Goal: Task Accomplishment & Management: Use online tool/utility

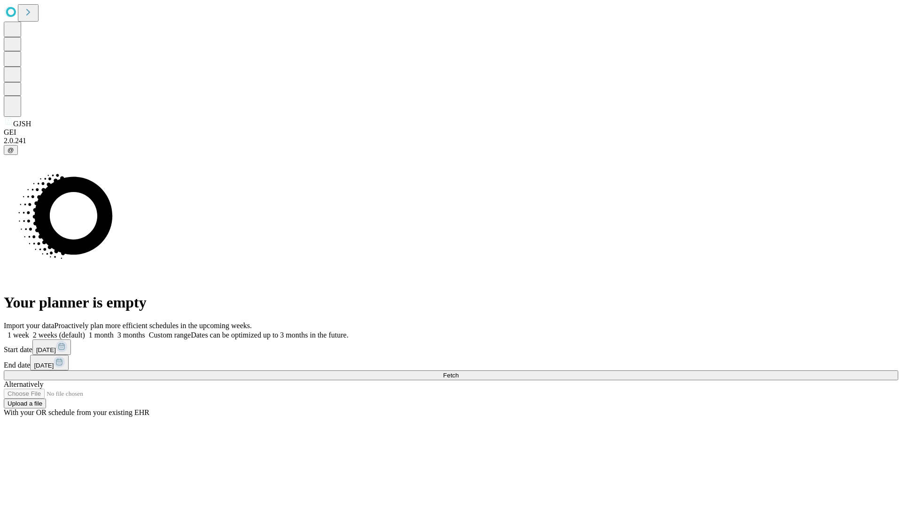
click at [458, 372] on span "Fetch" at bounding box center [451, 375] width 16 height 7
